Goal: Task Accomplishment & Management: Manage account settings

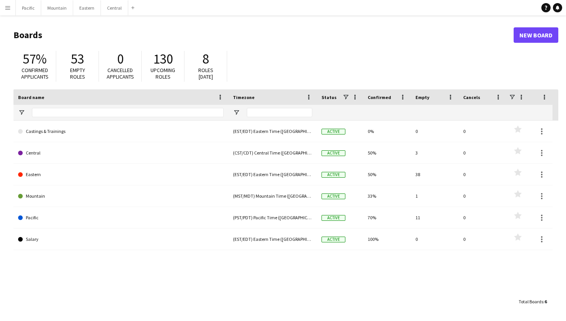
click at [7, 8] on app-icon "Menu" at bounding box center [8, 8] width 6 height 6
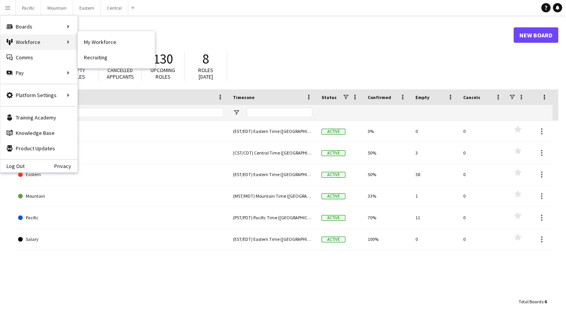
click at [34, 39] on div "Workforce Workforce" at bounding box center [38, 41] width 77 height 15
click at [97, 42] on link "All jobs" at bounding box center [116, 41] width 77 height 15
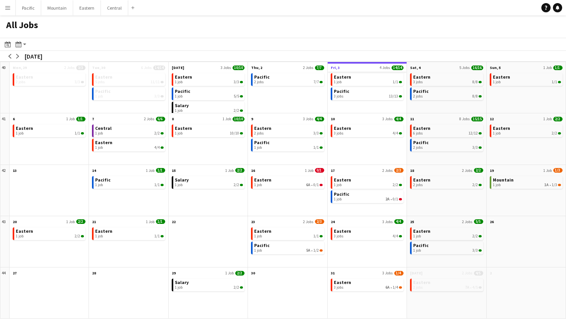
click at [357, 64] on app-all-jobs-month-view-date-header "Fri, 3 4 Jobs 14/14" at bounding box center [367, 67] width 79 height 10
click at [354, 96] on div "3 jobs 13/13" at bounding box center [368, 96] width 68 height 5
click at [7, 11] on button "Menu" at bounding box center [7, 7] width 15 height 15
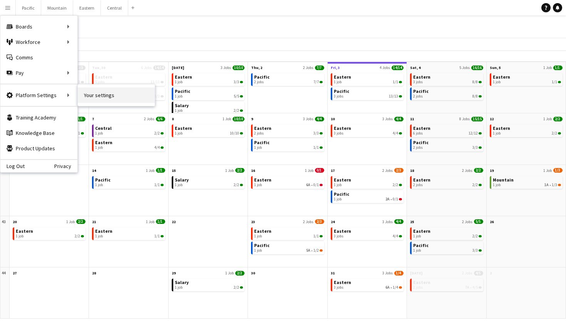
click at [119, 92] on link "Your settings" at bounding box center [116, 94] width 77 height 15
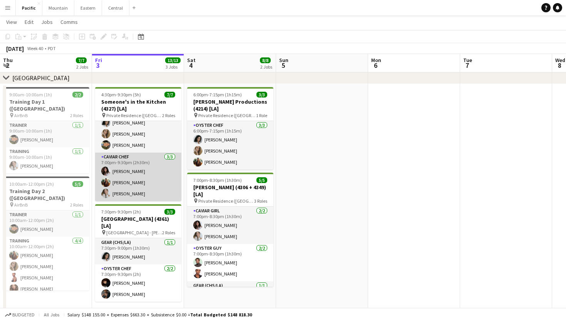
scroll to position [86, 0]
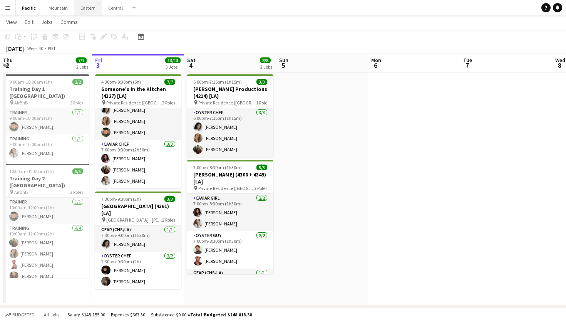
click at [83, 10] on button "Eastern Close" at bounding box center [88, 7] width 28 height 15
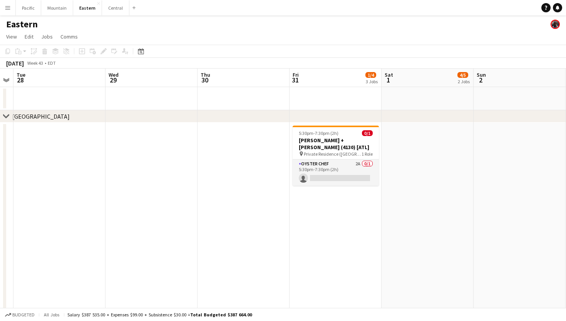
scroll to position [0, 356]
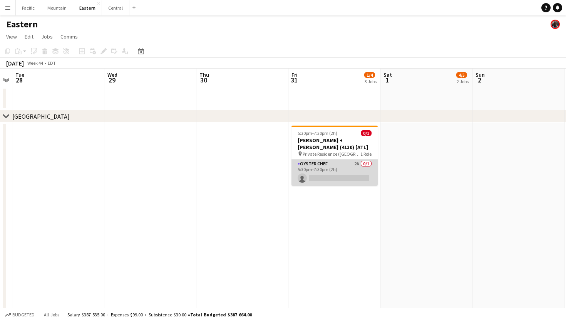
click at [329, 163] on app-card-role "Oyster Chef 2A 0/1 5:30pm-7:30pm (2h) single-neutral-actions" at bounding box center [335, 173] width 86 height 26
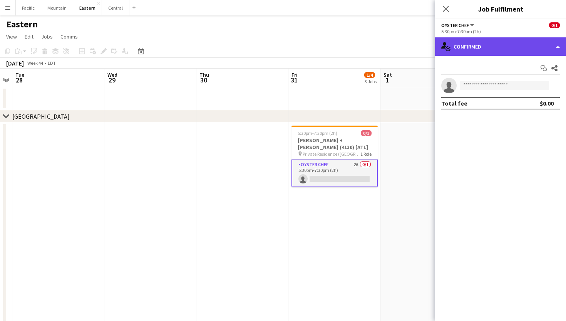
click at [492, 53] on div "single-neutral-actions-check-2 Confirmed" at bounding box center [500, 46] width 131 height 18
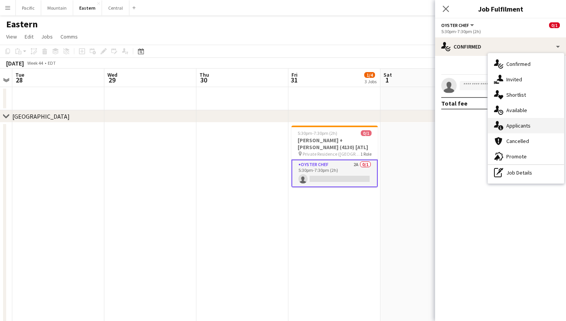
click at [511, 125] on span "Applicants" at bounding box center [519, 125] width 24 height 7
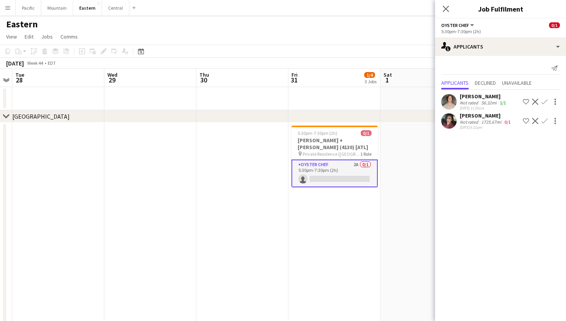
click at [358, 175] on app-card-role "Oyster Chef 2A 0/1 5:30pm-7:30pm (2h) single-neutral-actions" at bounding box center [335, 174] width 86 height 28
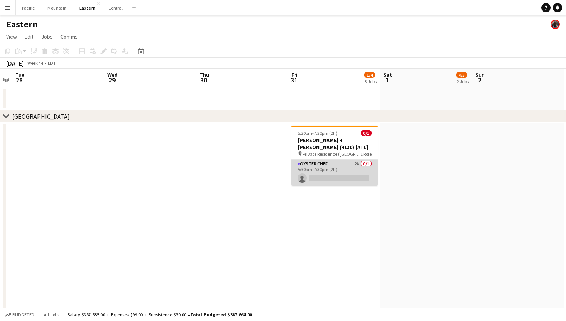
click at [337, 162] on app-card-role "Oyster Chef 2A 0/1 5:30pm-7:30pm (2h) single-neutral-actions" at bounding box center [335, 173] width 86 height 26
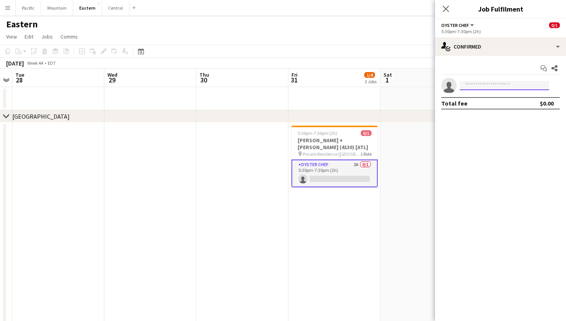
click at [500, 84] on input at bounding box center [504, 85] width 89 height 9
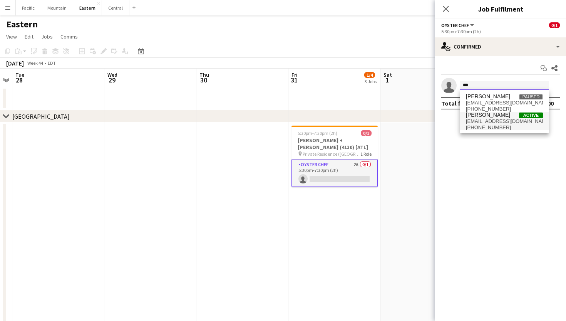
type input "**"
click at [487, 126] on span "+14042074797" at bounding box center [504, 127] width 77 height 6
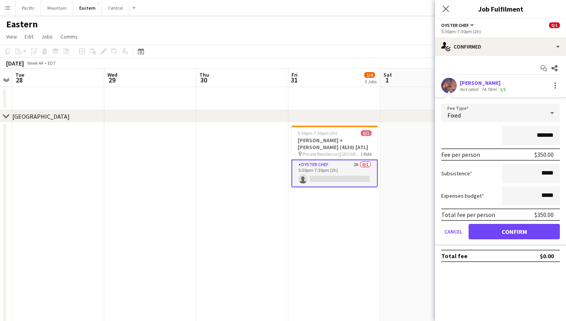
click at [516, 239] on button "Confirm" at bounding box center [514, 231] width 91 height 15
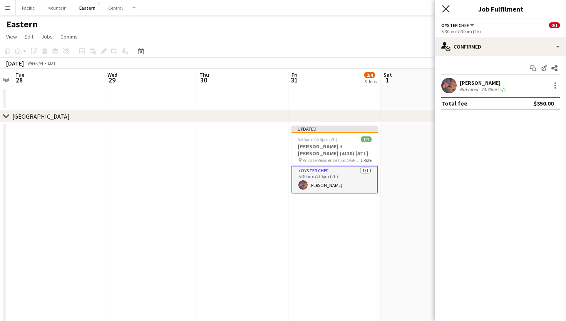
click at [442, 8] on icon "Close pop-in" at bounding box center [445, 8] width 7 height 7
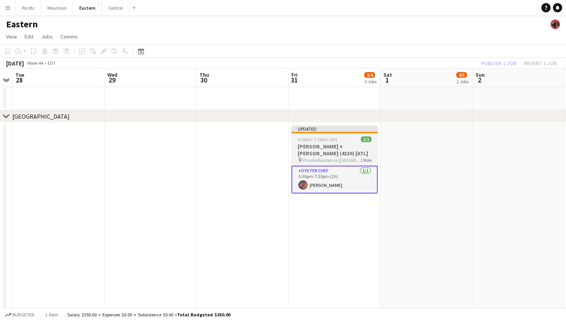
click at [359, 141] on div "5:30pm-7:30pm (2h) 1/1" at bounding box center [335, 139] width 86 height 6
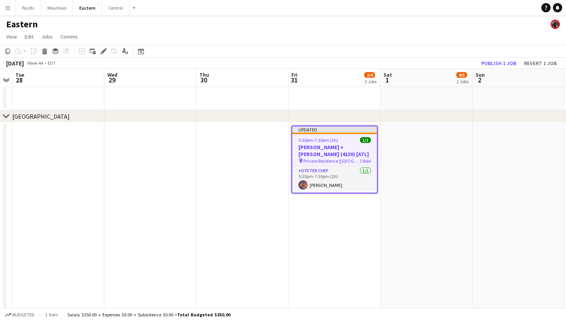
click at [497, 45] on app-page-menu "View Day view expanded Day view collapsed Month view Date picker Jump to today …" at bounding box center [283, 37] width 566 height 15
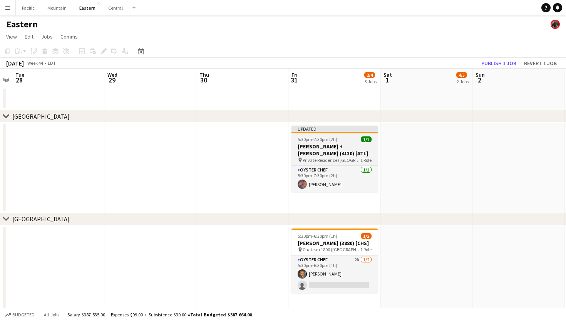
click at [349, 146] on h3 "Jacqueline + Rose (4130) [ATL]" at bounding box center [335, 150] width 86 height 14
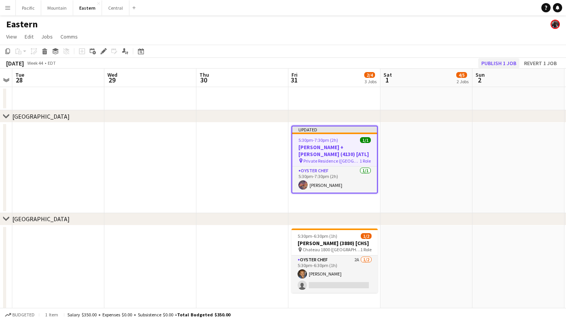
click at [492, 62] on button "Publish 1 job" at bounding box center [499, 63] width 41 height 10
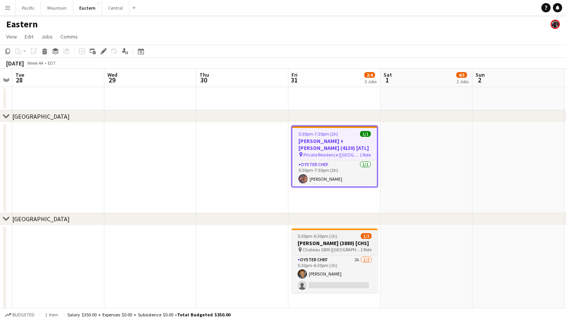
click at [355, 249] on div "pin Chateau 1800 (Rincon, GA) 1 Role" at bounding box center [335, 250] width 86 height 6
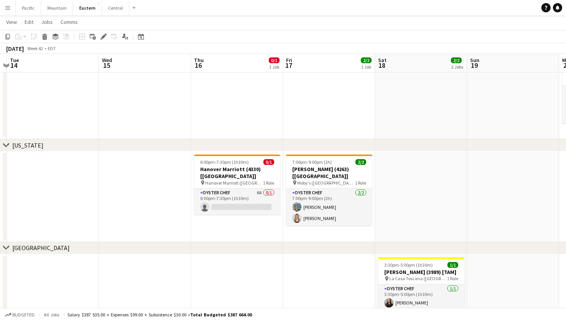
scroll to position [0, 176]
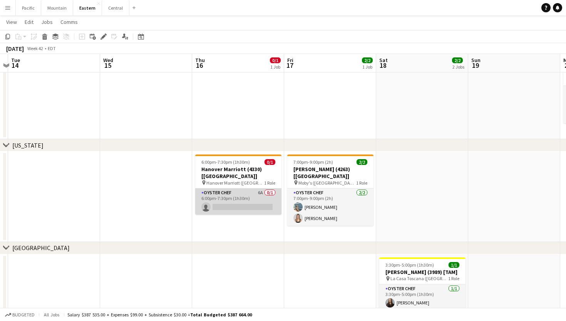
click at [259, 189] on app-card-role "Oyster Chef 6A 0/1 6:00pm-7:30pm (1h30m) single-neutral-actions" at bounding box center [238, 201] width 86 height 26
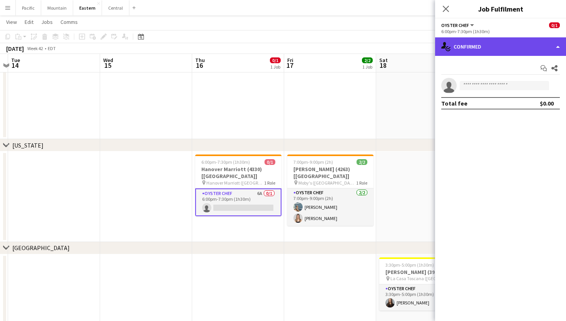
click at [534, 47] on div "single-neutral-actions-check-2 Confirmed" at bounding box center [500, 46] width 131 height 18
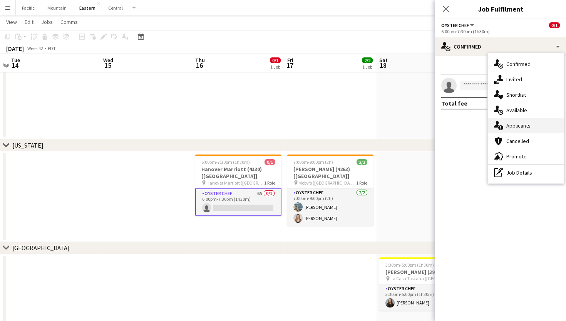
click at [522, 127] on span "Applicants" at bounding box center [519, 125] width 24 height 7
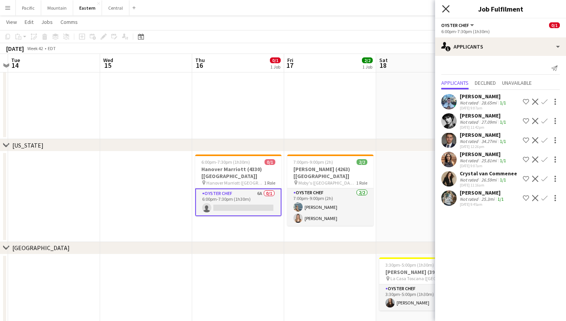
click at [447, 7] on icon "Close pop-in" at bounding box center [445, 8] width 7 height 7
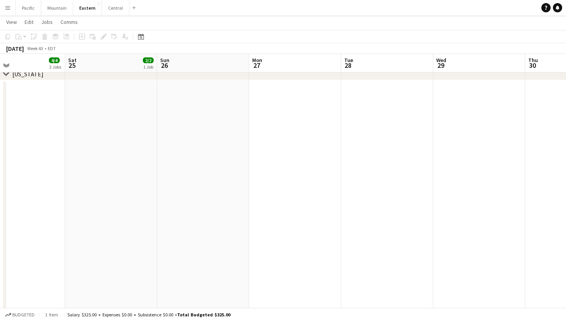
scroll to position [0, 214]
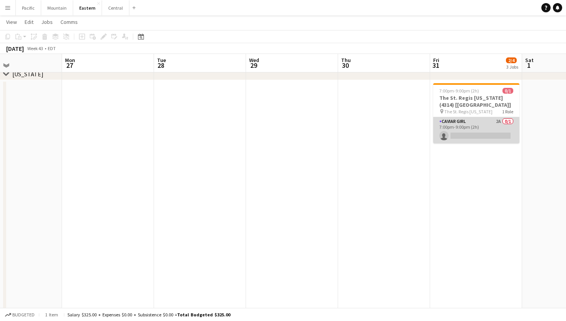
click at [481, 138] on app-card-role "Caviar Girl 2A 0/1 7:00pm-9:00pm (2h) single-neutral-actions" at bounding box center [476, 130] width 86 height 26
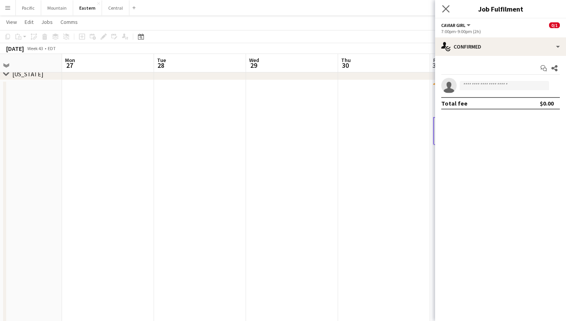
click at [448, 12] on icon "Close pop-in" at bounding box center [445, 8] width 7 height 7
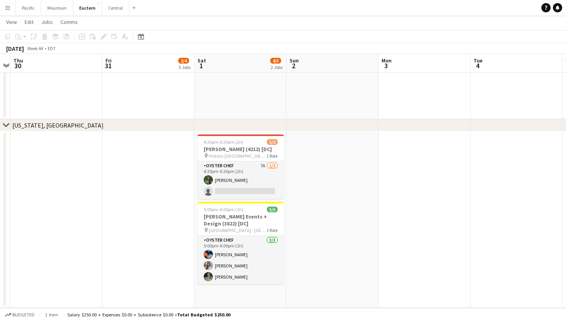
scroll to position [1437, 0]
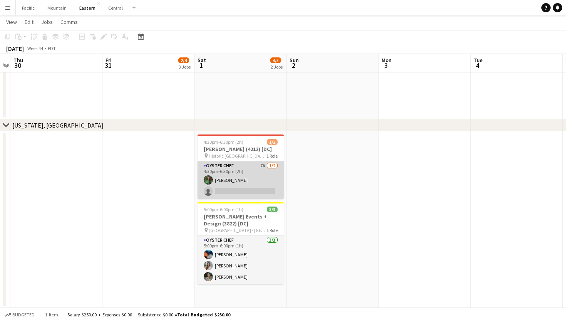
click at [236, 190] on app-card-role "Oyster Chef 7A 1/2 4:30pm-6:30pm (2h) Onyeka Osakwe single-neutral-actions" at bounding box center [241, 179] width 86 height 37
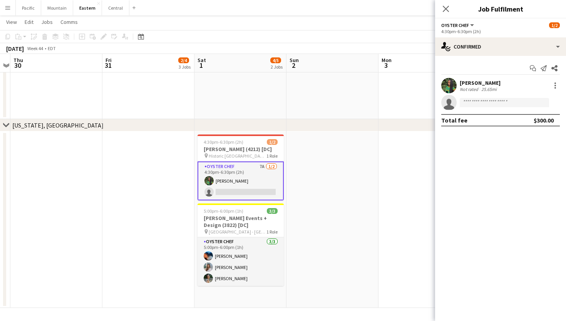
click at [512, 36] on app-options-switcher "Oyster Chef All roles Oyster Chef 1/2 4:30pm-6:30pm (2h)" at bounding box center [500, 27] width 131 height 19
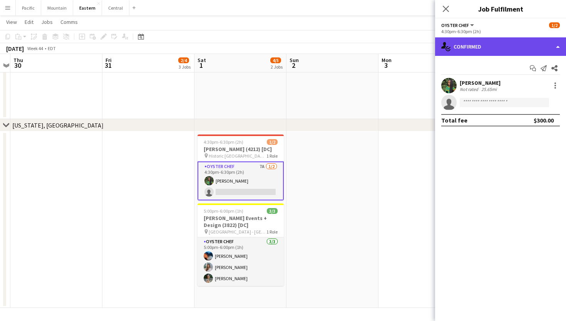
click at [512, 43] on div "single-neutral-actions-check-2 Confirmed" at bounding box center [500, 46] width 131 height 18
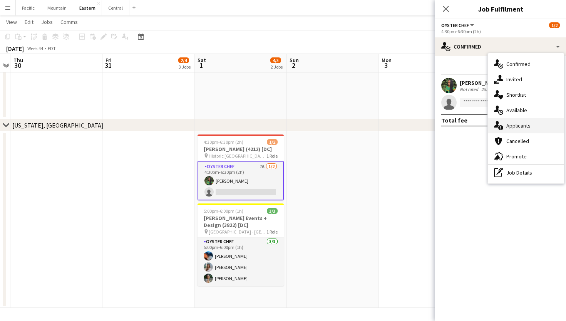
click at [519, 128] on span "Applicants" at bounding box center [519, 125] width 24 height 7
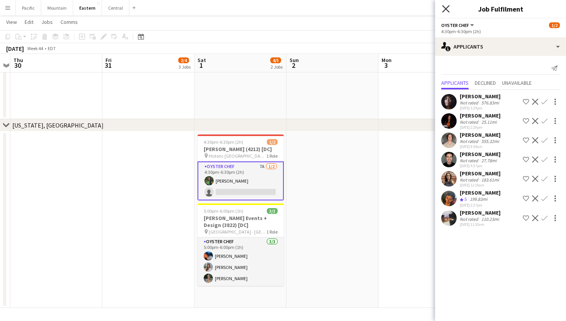
click at [448, 5] on icon "Close pop-in" at bounding box center [445, 8] width 7 height 7
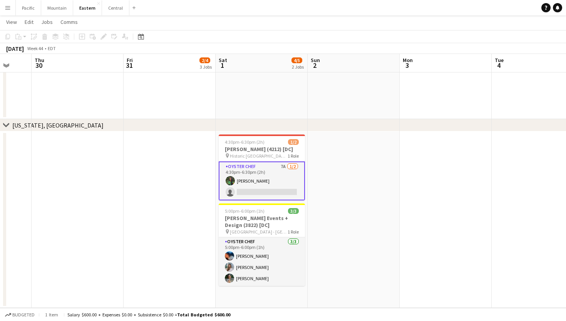
click at [292, 181] on app-card-role "Oyster Chef 7A 1/2 4:30pm-6:30pm (2h) Onyeka Osakwe single-neutral-actions" at bounding box center [262, 180] width 86 height 39
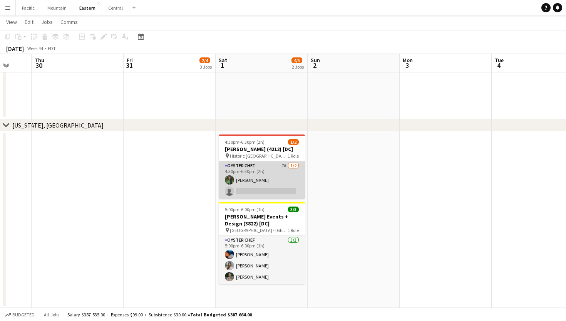
click at [292, 181] on app-card-role "Oyster Chef 7A 1/2 4:30pm-6:30pm (2h) Onyeka Osakwe single-neutral-actions" at bounding box center [262, 179] width 86 height 37
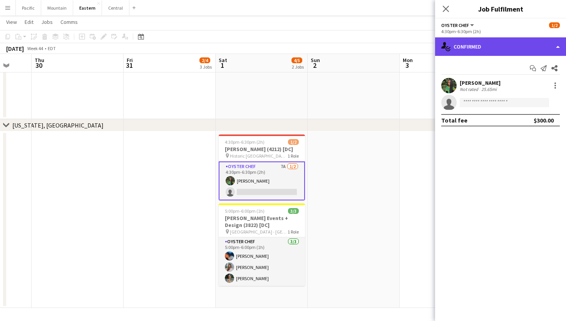
click at [514, 51] on div "single-neutral-actions-check-2 Confirmed" at bounding box center [500, 46] width 131 height 18
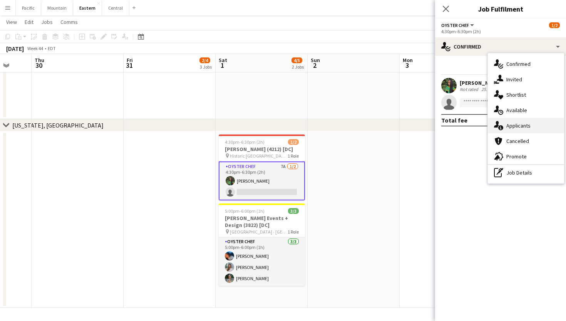
click at [514, 127] on span "Applicants" at bounding box center [519, 125] width 24 height 7
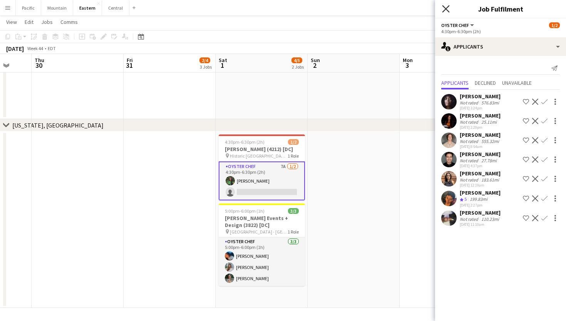
click at [446, 12] on icon "Close pop-in" at bounding box center [445, 8] width 7 height 7
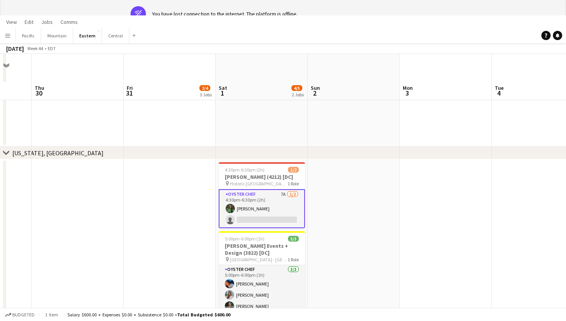
scroll to position [50, 0]
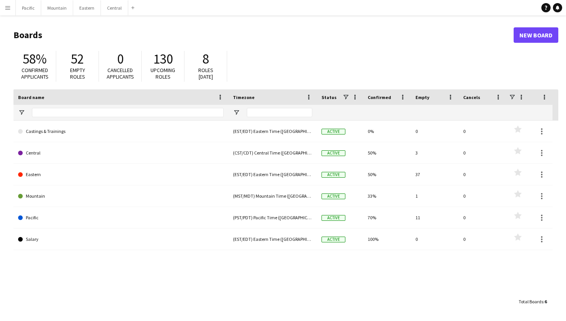
click at [10, 13] on button "Menu" at bounding box center [7, 7] width 15 height 15
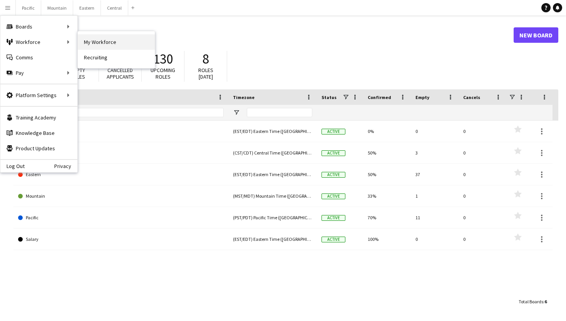
click at [98, 46] on link "My Workforce" at bounding box center [116, 41] width 77 height 15
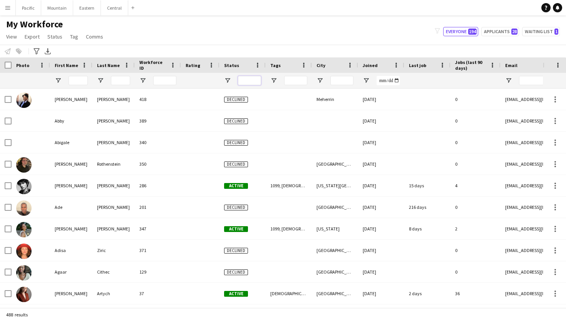
click at [247, 82] on input "Status Filter Input" at bounding box center [249, 80] width 23 height 9
click at [290, 81] on input "Tags Filter Input" at bounding box center [295, 80] width 23 height 9
type input "****"
